Goal: Task Accomplishment & Management: Use online tool/utility

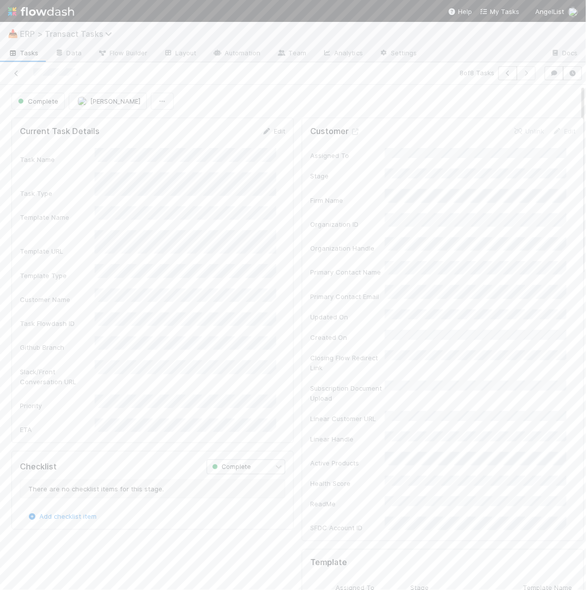
click at [43, 32] on span "ERP > Transact Tasks" at bounding box center [68, 34] width 97 height 10
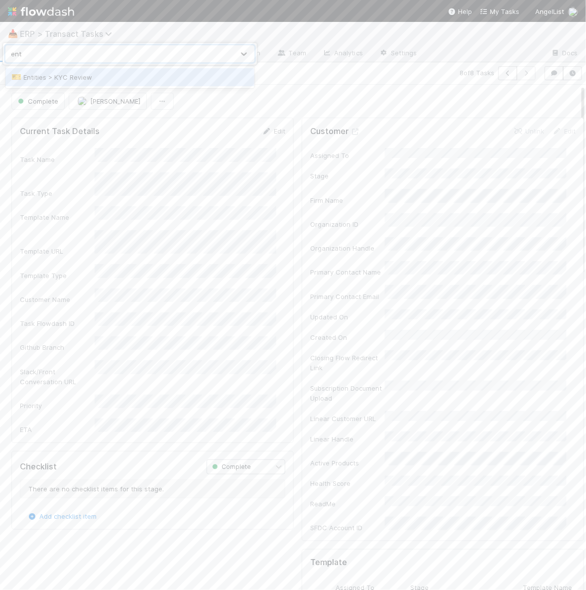
type input "entit"
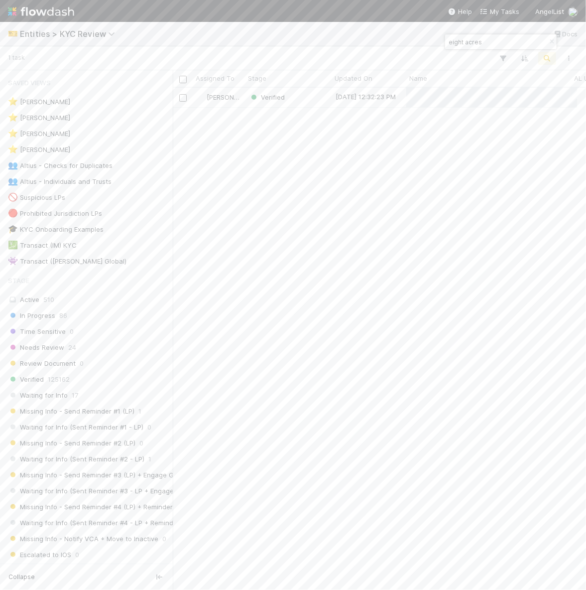
scroll to position [493, 395]
click at [317, 96] on div "Verified" at bounding box center [288, 97] width 87 height 19
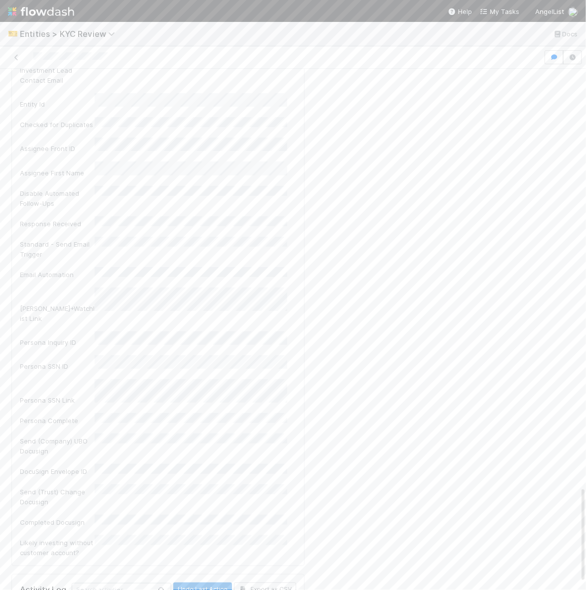
scroll to position [2294, 0]
drag, startPoint x: 58, startPoint y: 392, endPoint x: 159, endPoint y: 391, distance: 101.6
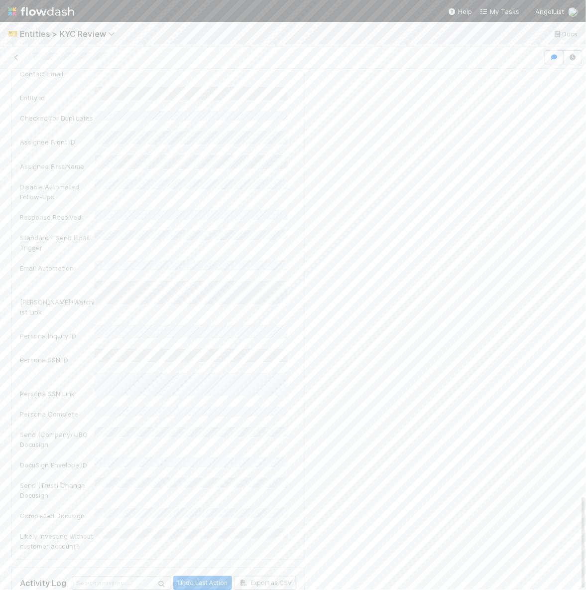
drag, startPoint x: 116, startPoint y: 398, endPoint x: 220, endPoint y: 403, distance: 103.7
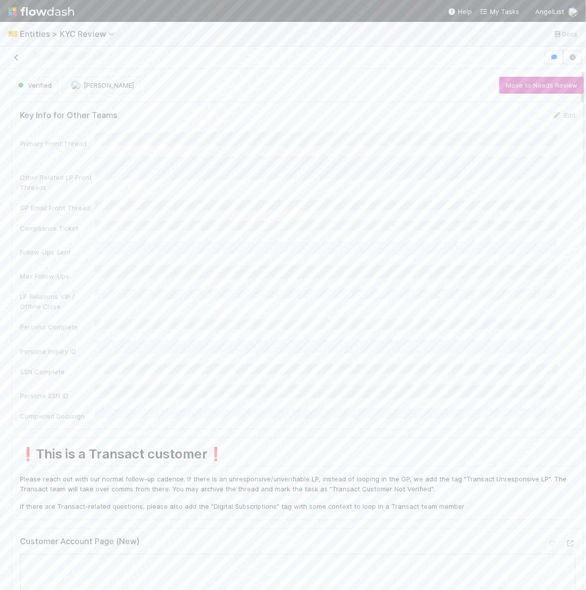
click at [16, 61] on link at bounding box center [16, 57] width 10 height 10
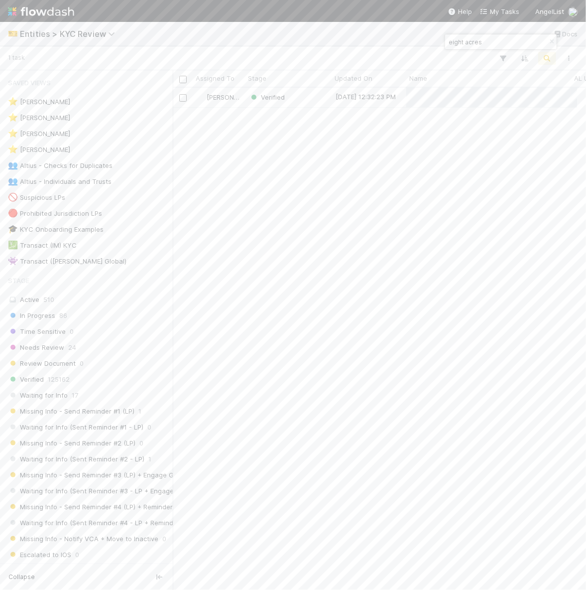
scroll to position [493, 395]
click at [482, 43] on input "eight acres" at bounding box center [497, 42] width 100 height 12
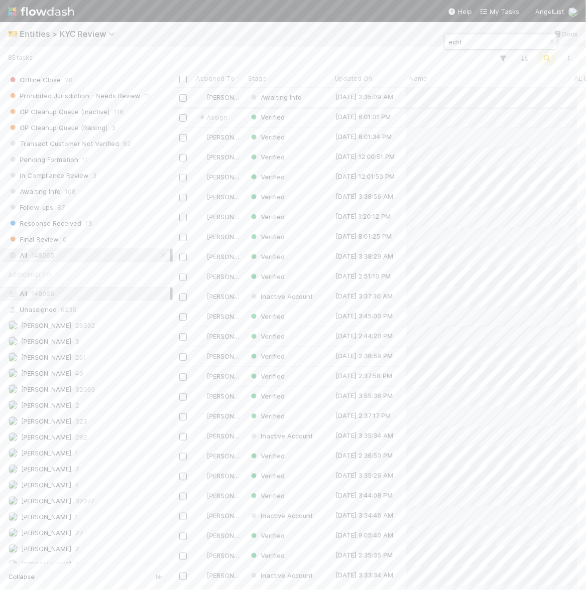
type input "echt"
click at [319, 100] on div "Awaiting Info" at bounding box center [288, 97] width 87 height 19
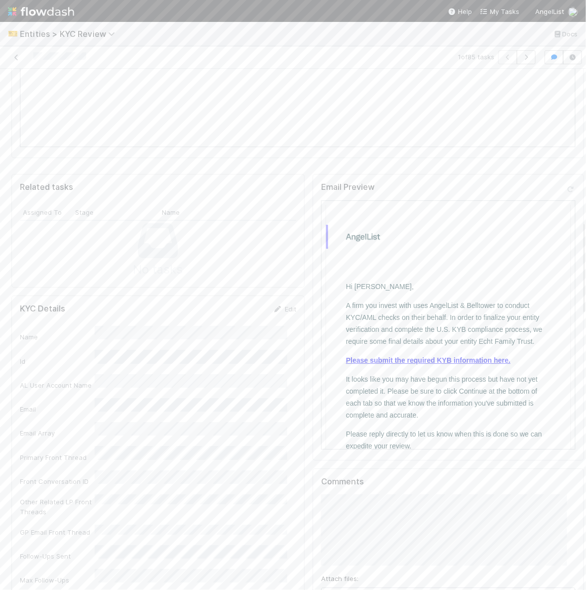
scroll to position [838, 0]
click at [16, 58] on icon at bounding box center [16, 57] width 10 height 6
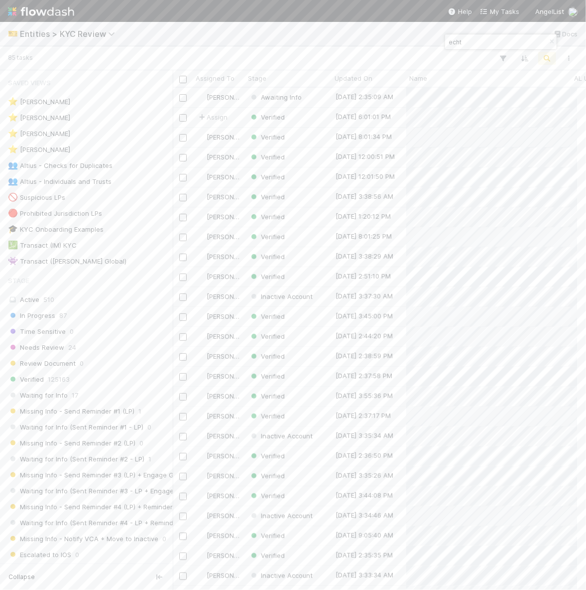
scroll to position [493, 395]
click at [482, 37] on input "echt" at bounding box center [497, 42] width 100 height 12
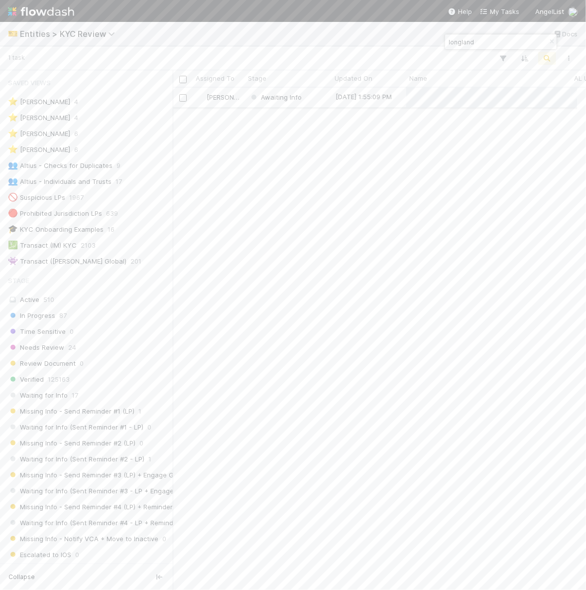
type input "longland"
click at [323, 101] on div "Awaiting Info" at bounding box center [288, 97] width 87 height 19
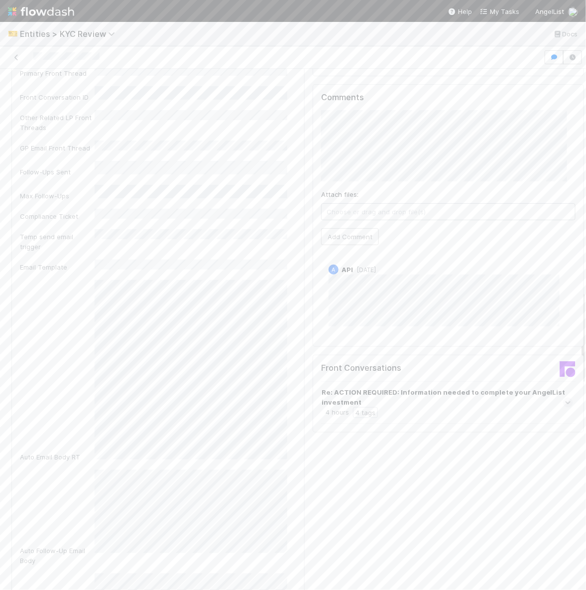
scroll to position [1228, 0]
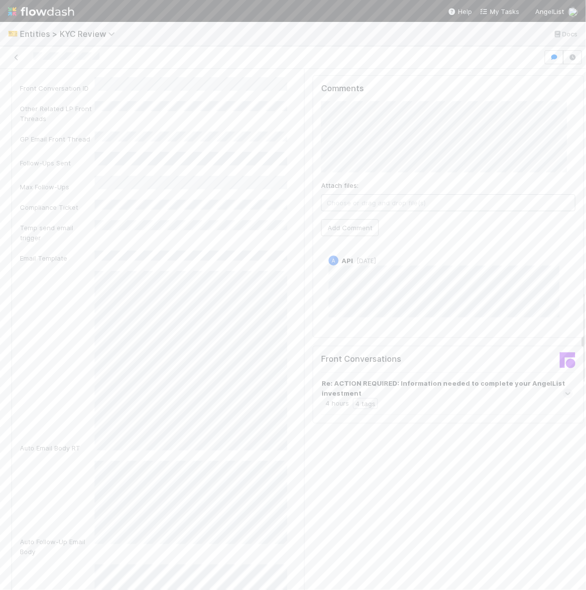
click at [565, 389] on icon at bounding box center [568, 394] width 6 height 10
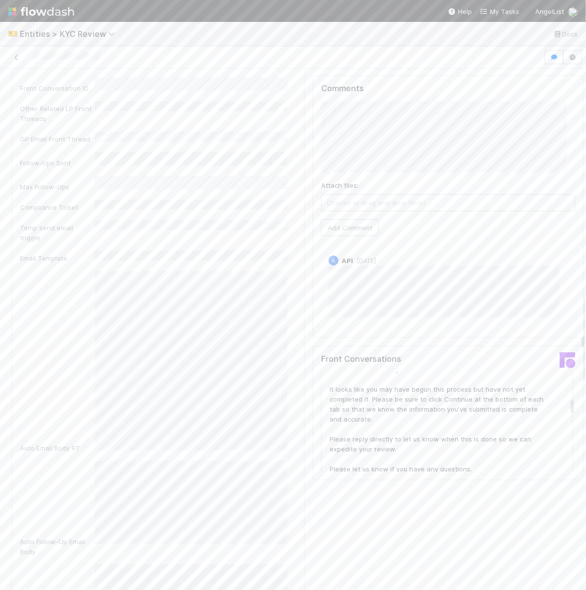
scroll to position [169, 0]
click at [12, 57] on icon at bounding box center [16, 57] width 10 height 6
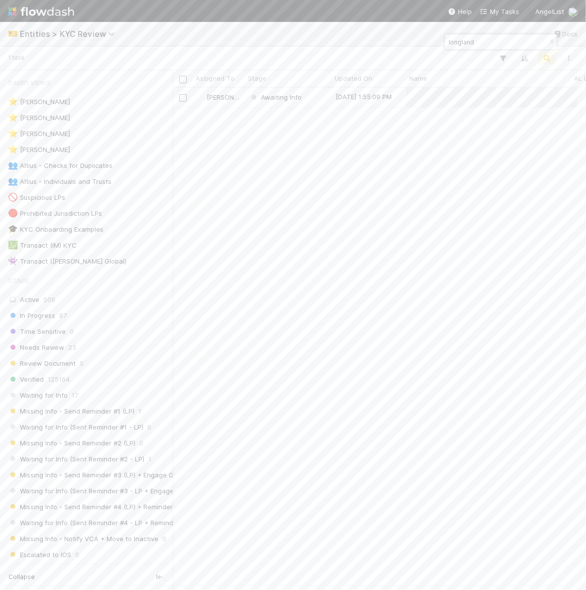
scroll to position [493, 395]
click at [469, 42] on input "longland" at bounding box center [497, 42] width 100 height 12
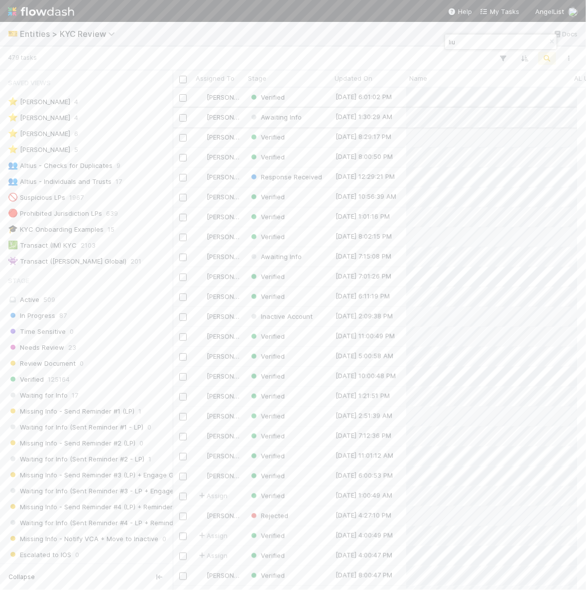
type input "liu"
click at [309, 117] on div "Awaiting Info" at bounding box center [288, 117] width 87 height 19
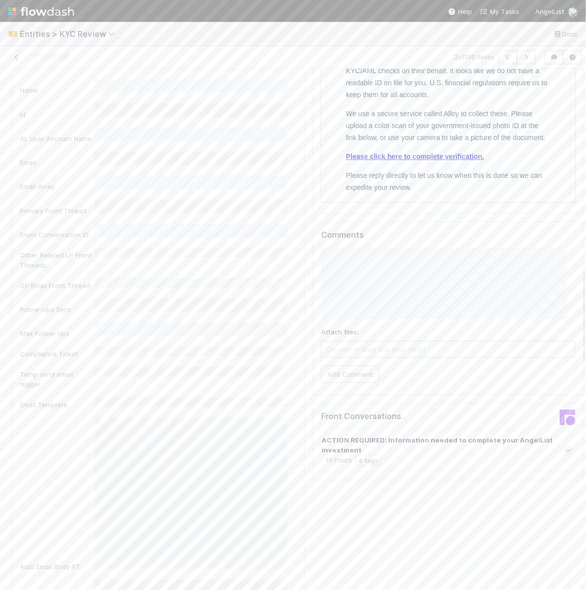
scroll to position [1172, 0]
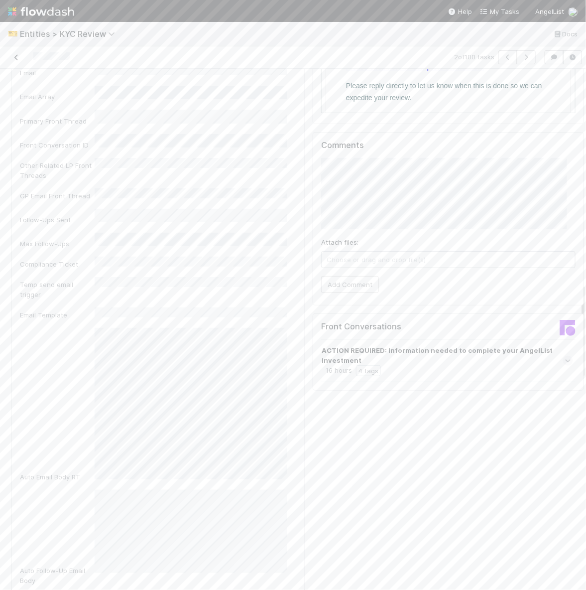
click at [18, 55] on icon at bounding box center [16, 57] width 10 height 6
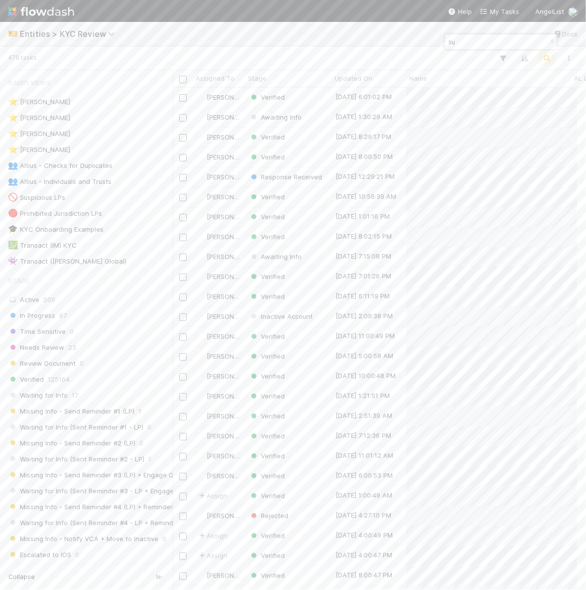
scroll to position [493, 395]
click at [494, 41] on input "liu" at bounding box center [497, 42] width 100 height 12
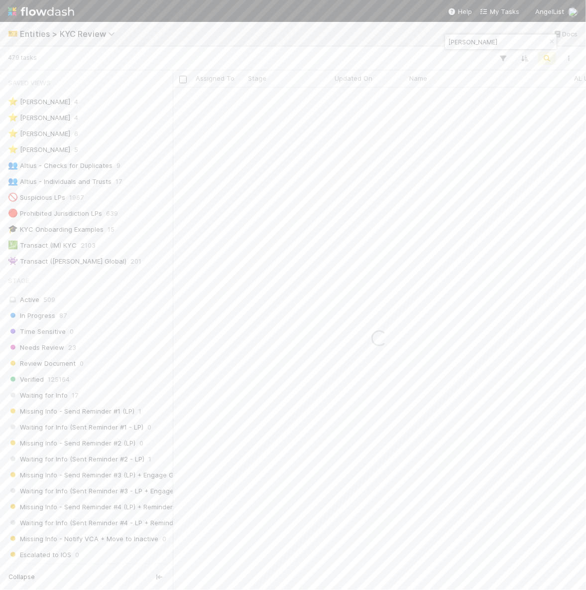
type input "[PERSON_NAME]"
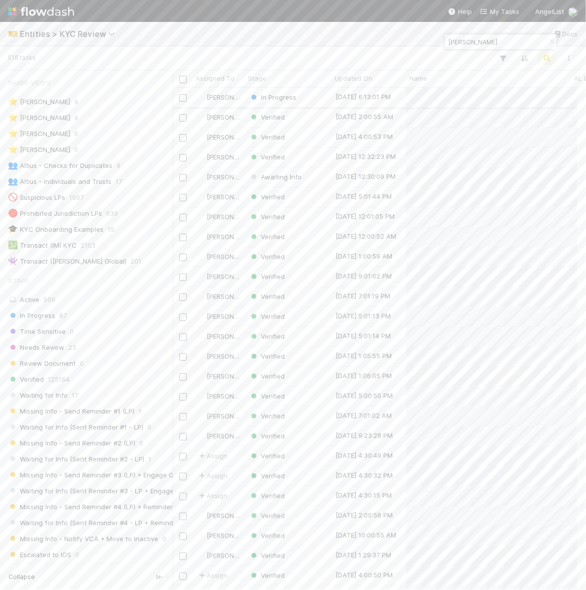
click at [312, 98] on div "In Progress" at bounding box center [288, 97] width 87 height 19
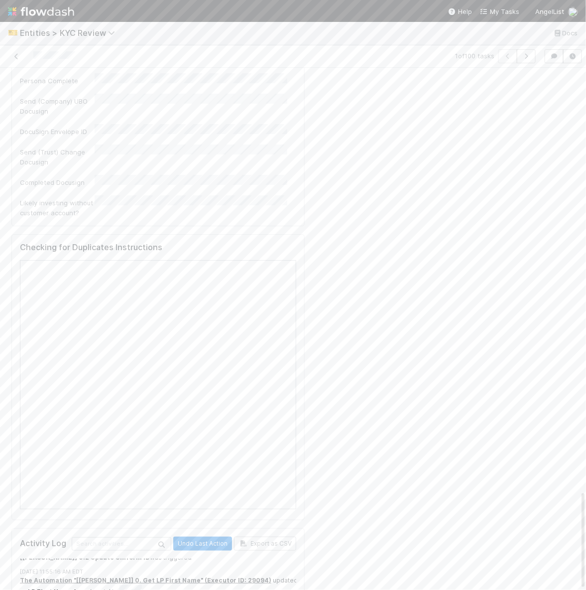
scroll to position [588, 0]
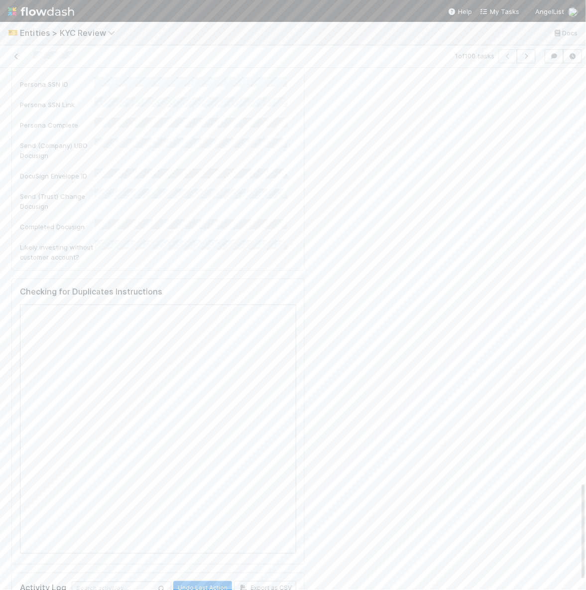
scroll to position [2162, 0]
click at [16, 53] on icon at bounding box center [16, 56] width 10 height 6
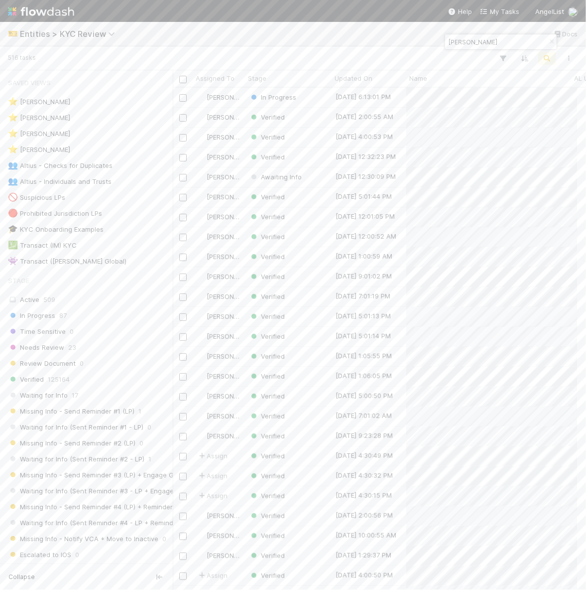
scroll to position [493, 395]
click at [324, 99] on div "In Progress" at bounding box center [288, 97] width 87 height 19
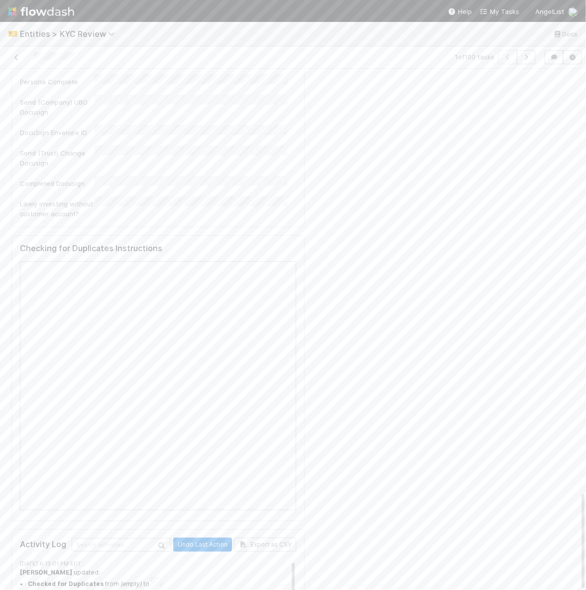
scroll to position [2, 0]
click at [13, 56] on icon at bounding box center [16, 57] width 10 height 6
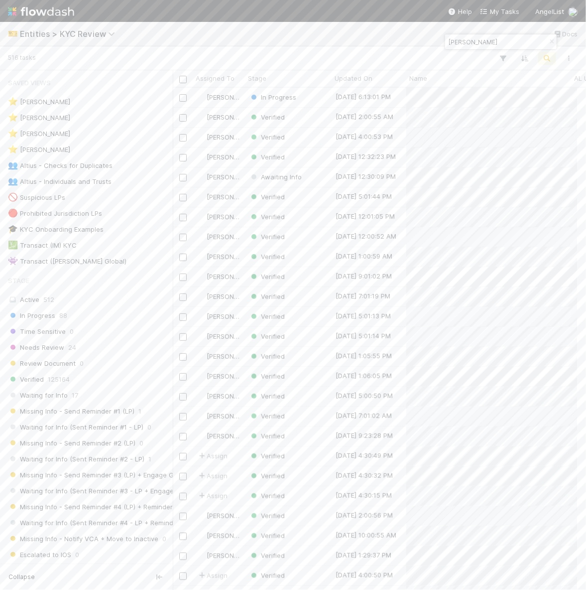
scroll to position [493, 395]
click at [470, 42] on input "[PERSON_NAME]" at bounding box center [497, 42] width 100 height 12
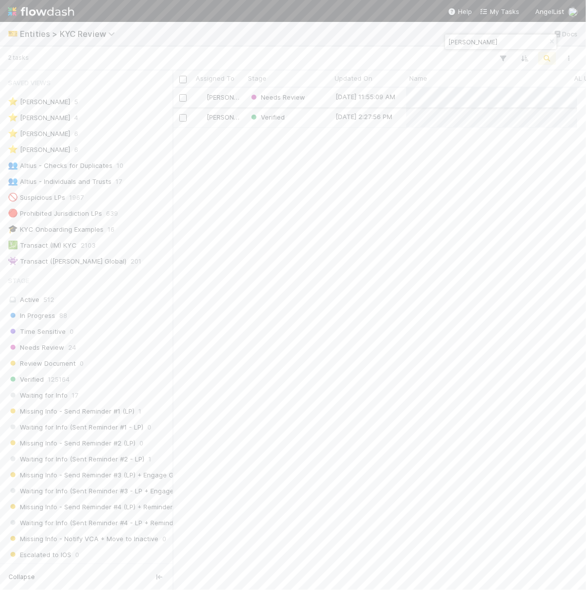
type input "[PERSON_NAME]"
click at [317, 99] on div "Needs Review" at bounding box center [288, 97] width 87 height 19
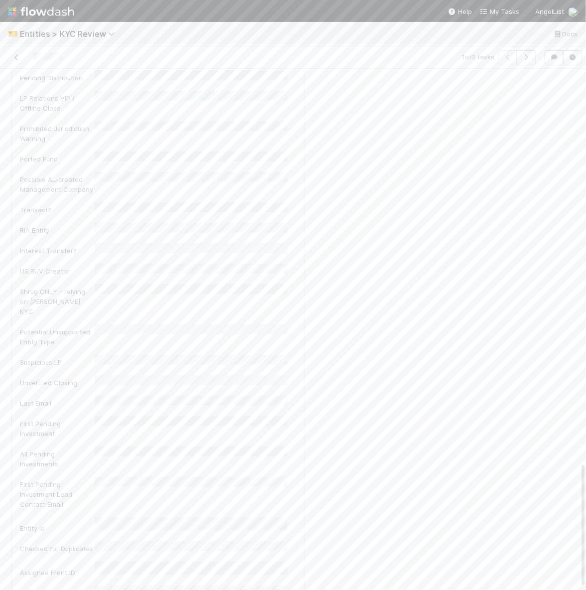
scroll to position [1638, 0]
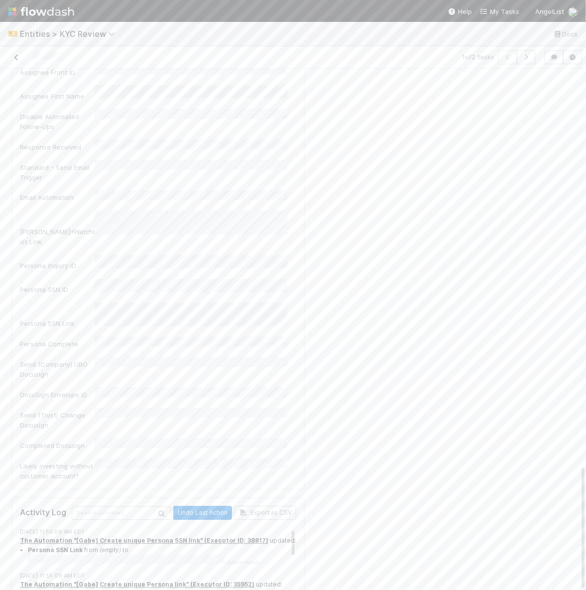
click at [14, 57] on icon at bounding box center [16, 57] width 10 height 6
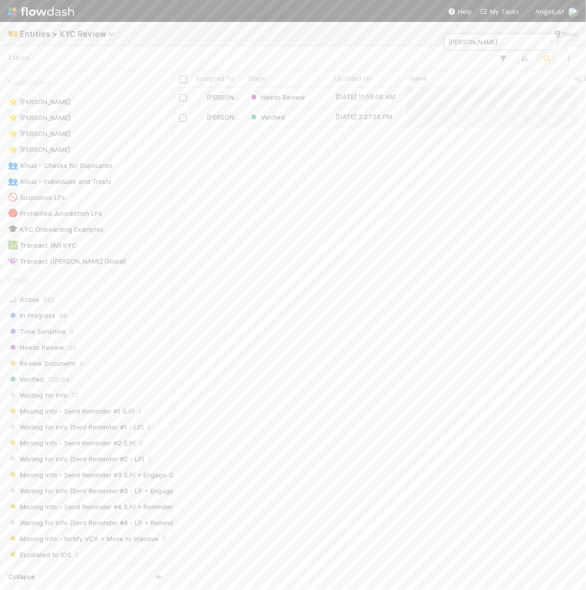
scroll to position [493, 395]
click at [460, 43] on input "[PERSON_NAME]" at bounding box center [497, 42] width 100 height 12
type input "kala superfund"
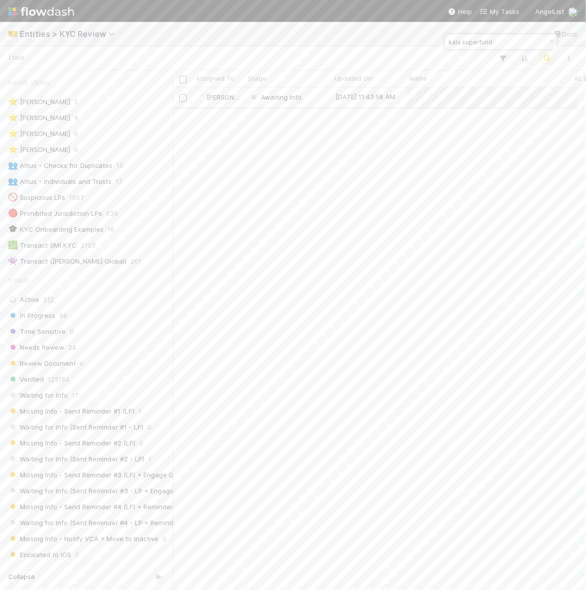
click at [244, 101] on div "[PERSON_NAME]" at bounding box center [219, 97] width 52 height 19
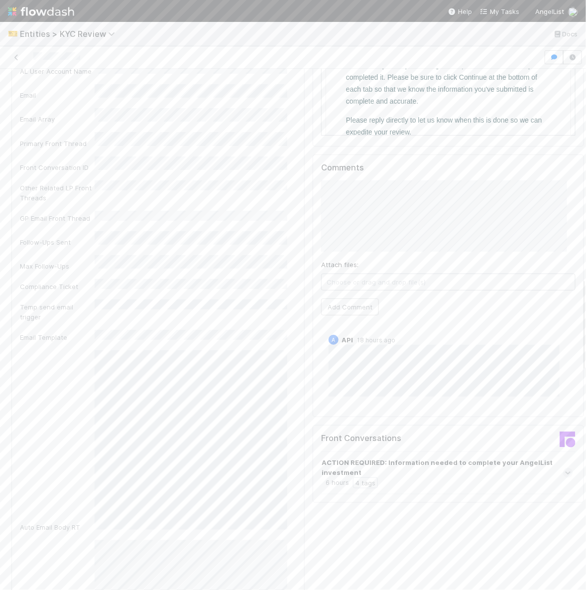
scroll to position [1207, 0]
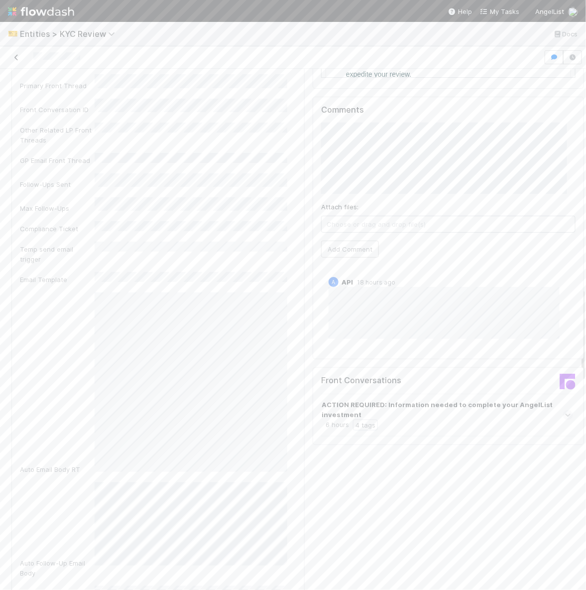
click at [16, 59] on icon at bounding box center [16, 57] width 10 height 6
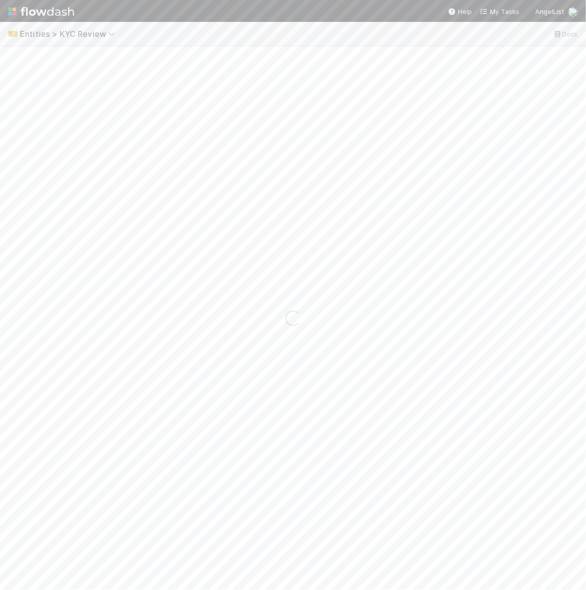
click at [16, 59] on div "Loading..." at bounding box center [293, 317] width 586 height 543
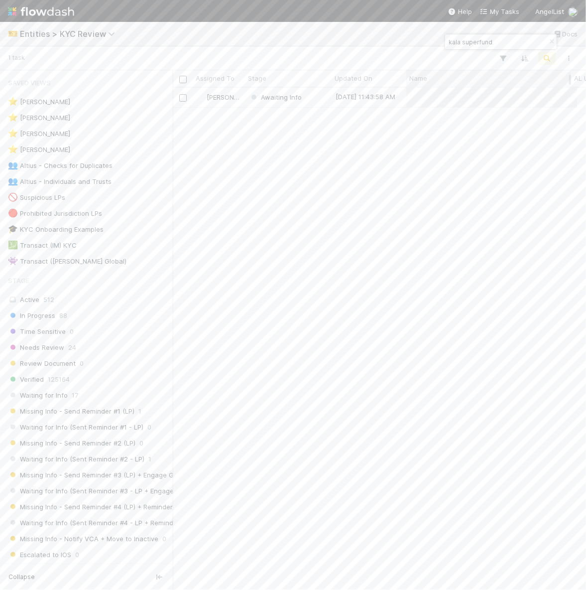
scroll to position [493, 395]
click at [495, 44] on input "kala superfund" at bounding box center [497, 42] width 100 height 12
paste input "Wonderstruck"
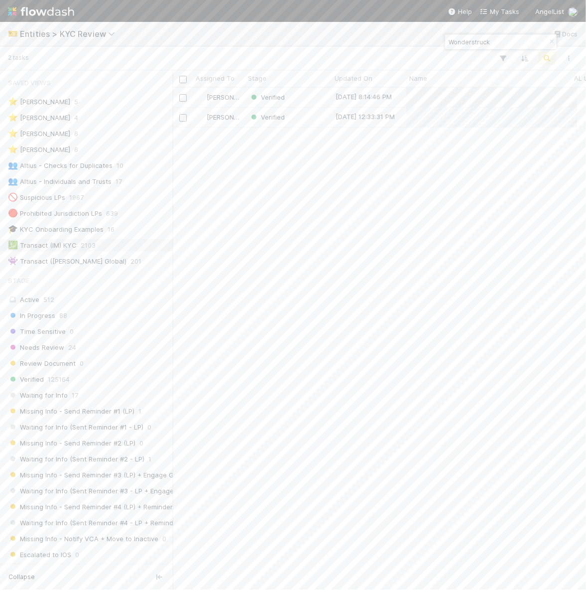
type input "Wonderstruck"
